Goal: Task Accomplishment & Management: Complete application form

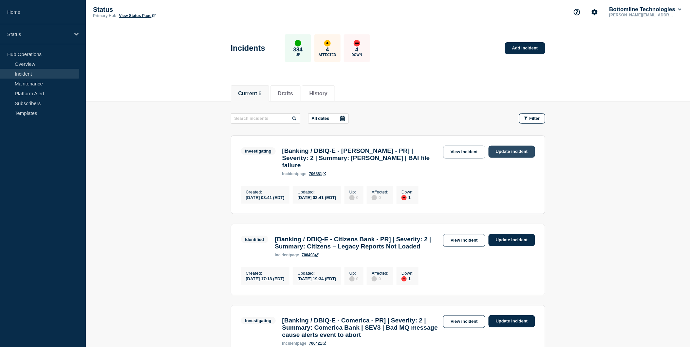
click at [512, 152] on link "Update incident" at bounding box center [511, 152] width 46 height 12
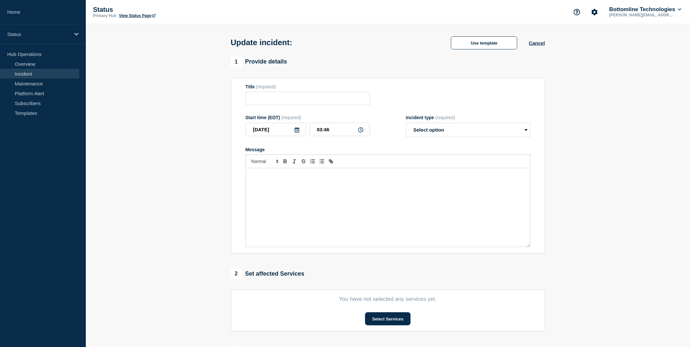
type input "[Banking / DBIQ-E - [PERSON_NAME] - PR] | Severity: 2 | Summary: [PERSON_NAME] …"
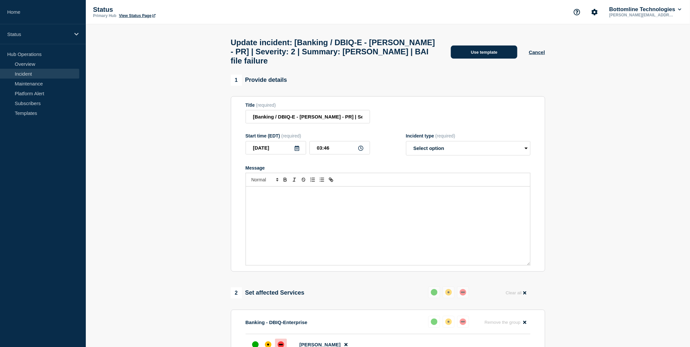
click at [494, 47] on button "Use template" at bounding box center [484, 51] width 66 height 13
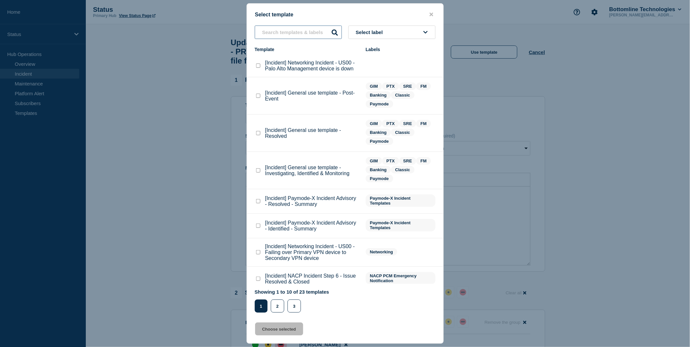
click at [277, 30] on input "text" at bounding box center [298, 32] width 87 height 13
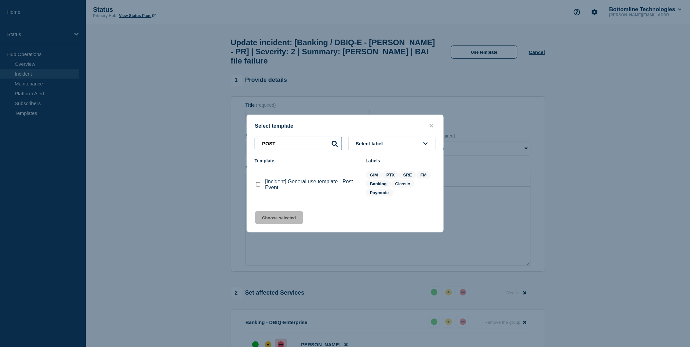
type input "POST"
click at [257, 185] on checkbox"] "[Incident] General use template - Post-Event checkbox" at bounding box center [258, 184] width 4 height 4
checkbox checkbox"] "true"
click at [272, 218] on button "Choose selected" at bounding box center [279, 217] width 48 height 13
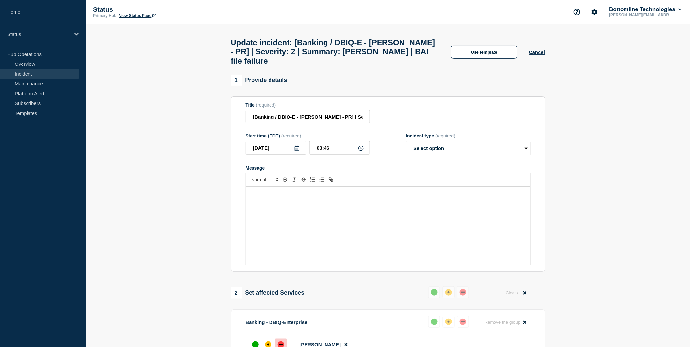
select select "resolved"
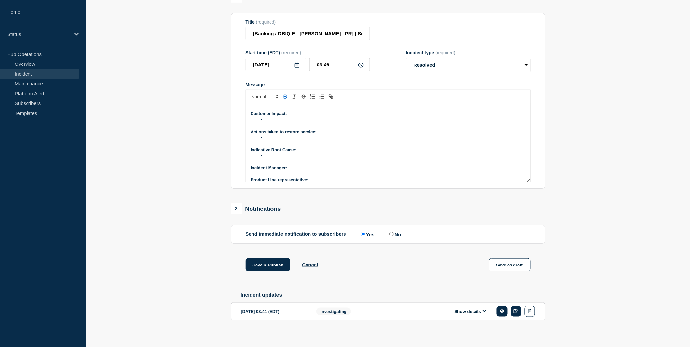
scroll to position [68, 0]
click at [299, 166] on p "﻿Incident Manager:" at bounding box center [388, 163] width 274 height 6
click at [313, 178] on p "Product Line representative:" at bounding box center [388, 175] width 274 height 6
click at [267, 132] on li "Message" at bounding box center [391, 129] width 268 height 6
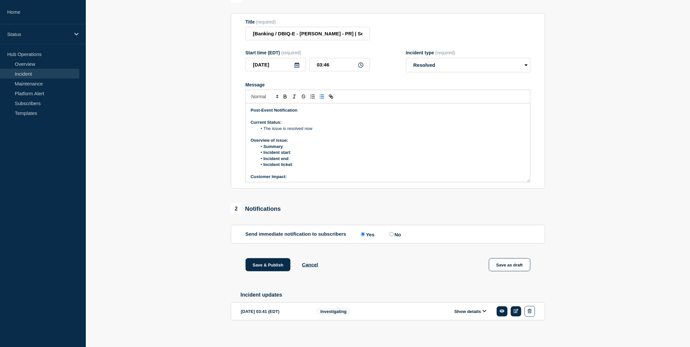
scroll to position [36, 0]
click at [272, 168] on li "﻿" at bounding box center [391, 165] width 268 height 6
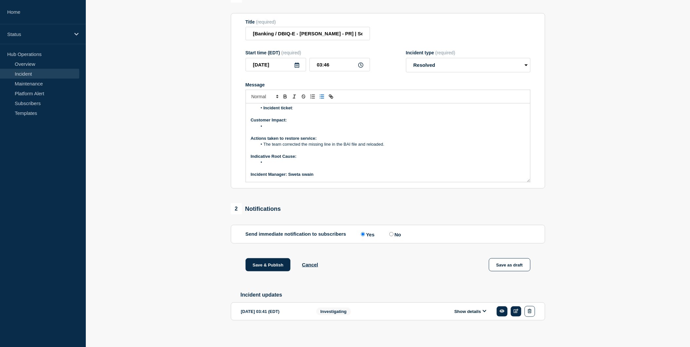
scroll to position [68, 0]
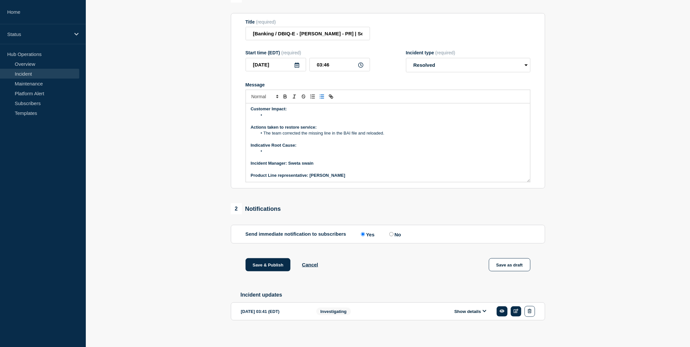
click at [264, 154] on li "Message" at bounding box center [391, 151] width 268 height 6
click at [268, 118] on li "Message" at bounding box center [391, 115] width 268 height 6
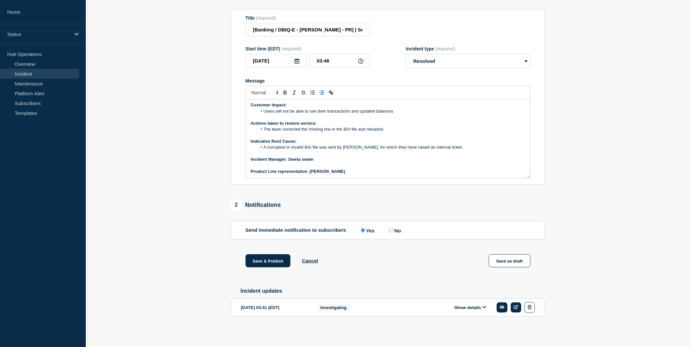
scroll to position [0, 0]
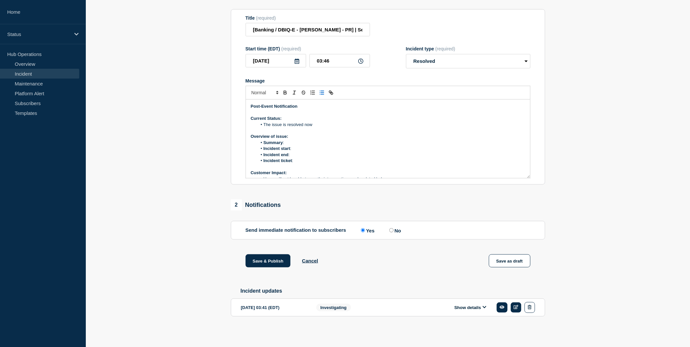
click at [295, 148] on li "Incident start :" at bounding box center [391, 149] width 268 height 6
click at [295, 153] on li "Incident end :" at bounding box center [391, 155] width 268 height 6
click at [297, 148] on li "Incident start :" at bounding box center [391, 149] width 268 height 6
click at [298, 159] on li "Incident ticket :" at bounding box center [391, 161] width 268 height 6
drag, startPoint x: 295, startPoint y: 160, endPoint x: 316, endPoint y: 158, distance: 20.4
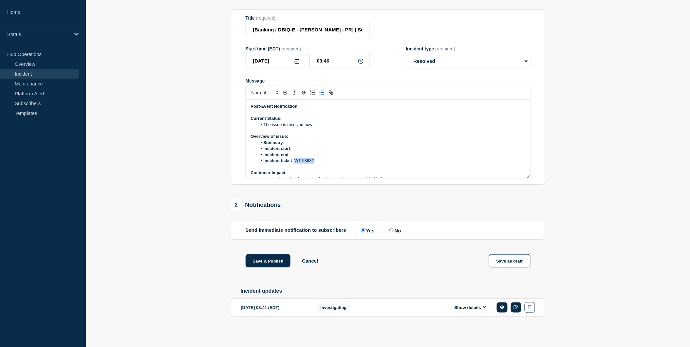
click at [316, 158] on li "Incident ticket : WT-58632" at bounding box center [391, 161] width 268 height 6
click at [331, 92] on icon "Toggle link" at bounding box center [331, 93] width 6 height 6
type input "WT-58632"
paste input "[URL][DOMAIN_NAME]"
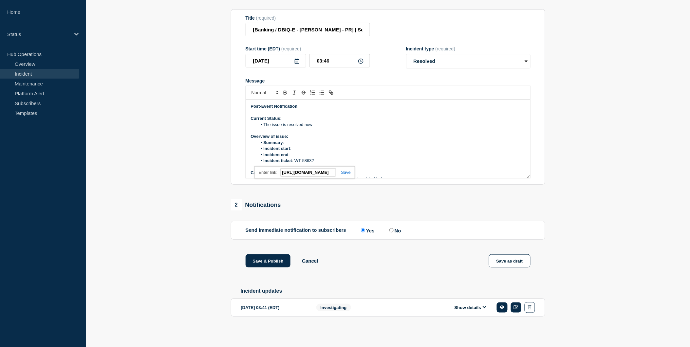
type input "[URL][DOMAIN_NAME]"
click at [344, 171] on link at bounding box center [343, 172] width 15 height 5
click at [364, 153] on li "Incident end :" at bounding box center [391, 155] width 268 height 6
click at [286, 142] on li "Summary :" at bounding box center [391, 143] width 268 height 6
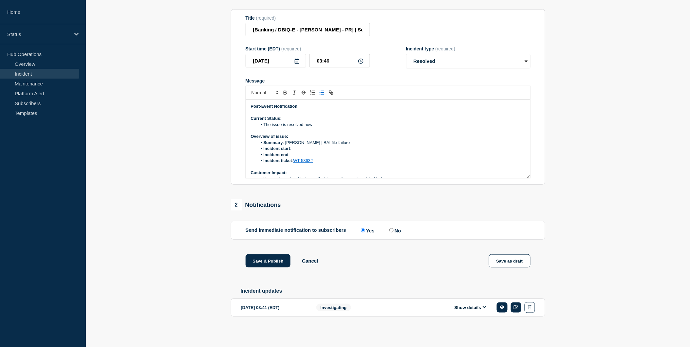
click at [299, 148] on li "Incident start :" at bounding box center [391, 149] width 268 height 6
click at [298, 148] on li "Incident start :" at bounding box center [391, 149] width 268 height 6
click at [300, 152] on li "Incident end :" at bounding box center [391, 155] width 268 height 6
click at [319, 152] on li "Incident end : [DATE] 07:34 AM" at bounding box center [391, 155] width 268 height 6
click at [399, 167] on p "Message" at bounding box center [388, 167] width 274 height 6
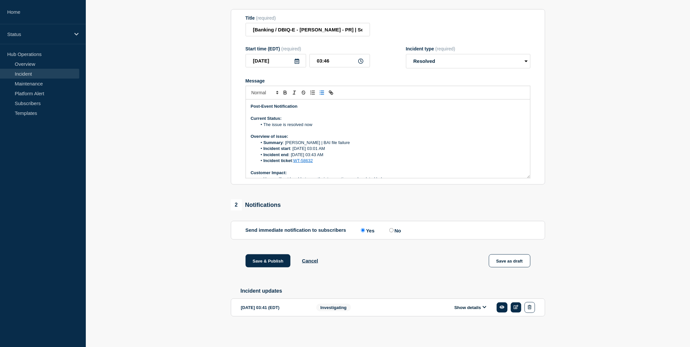
click at [350, 154] on li "Incident end : [DATE] 03:43 AM" at bounding box center [391, 155] width 268 height 6
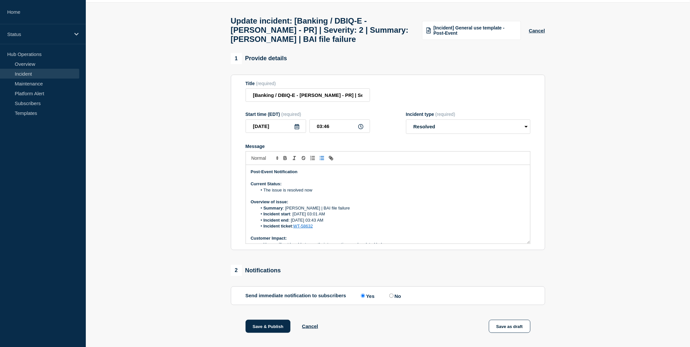
scroll to position [94, 0]
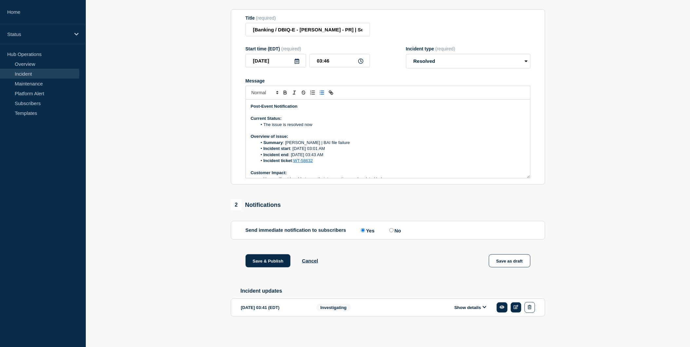
click at [486, 306] on icon at bounding box center [484, 307] width 4 height 2
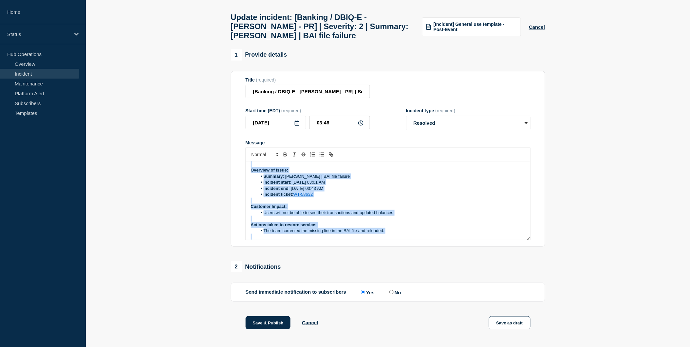
scroll to position [68, 0]
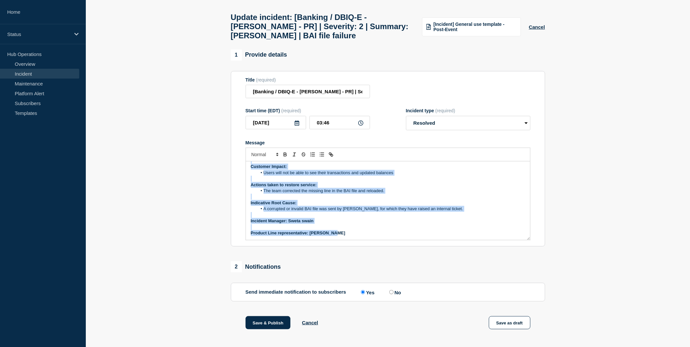
drag, startPoint x: 249, startPoint y: 174, endPoint x: 364, endPoint y: 260, distance: 143.4
click at [364, 260] on div "1 Provide details Title (required) [Banking / DBIQ-E - [PERSON_NAME] - PR] | Se…" at bounding box center [388, 279] width 322 height 461
copy div "Post-Event Notification Current Status: The issue is resolved now Overview of i…"
click at [443, 176] on li "Users will not be able to see their transactions and updated balances" at bounding box center [391, 173] width 268 height 6
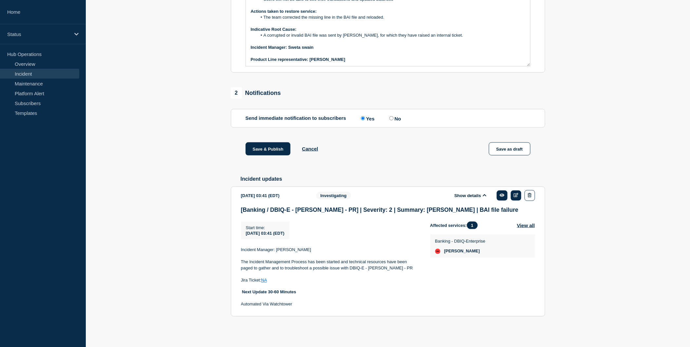
scroll to position [207, 0]
click at [264, 146] on button "Save & Publish" at bounding box center [267, 148] width 45 height 13
